Goal: Navigation & Orientation: Find specific page/section

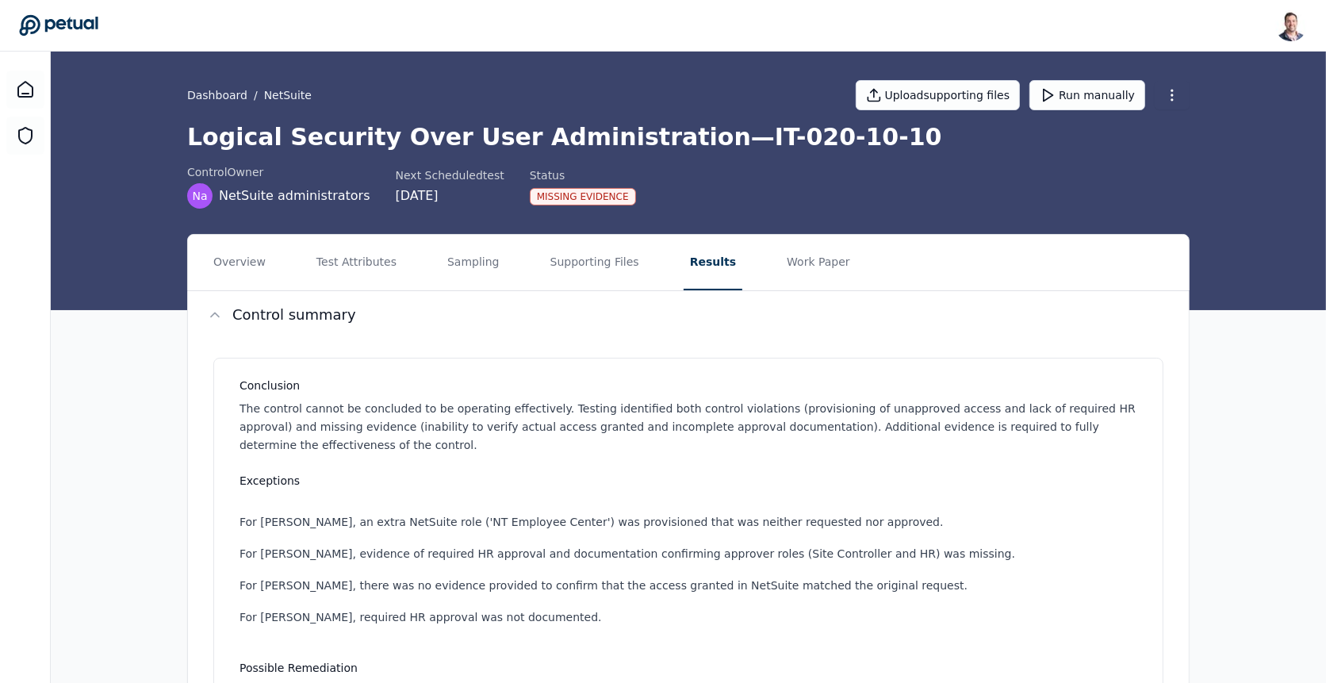
click at [651, 69] on div "Dashboard / NetSuite Upload supporting files Run manually" at bounding box center [688, 95] width 1003 height 56
